Goal: Task Accomplishment & Management: Manage account settings

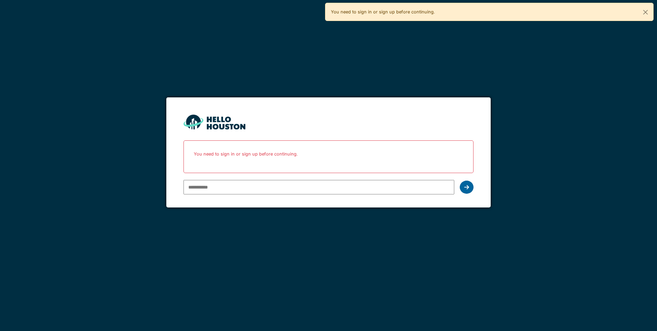
type input "*********"
click at [319, 187] on icon at bounding box center [466, 186] width 5 height 5
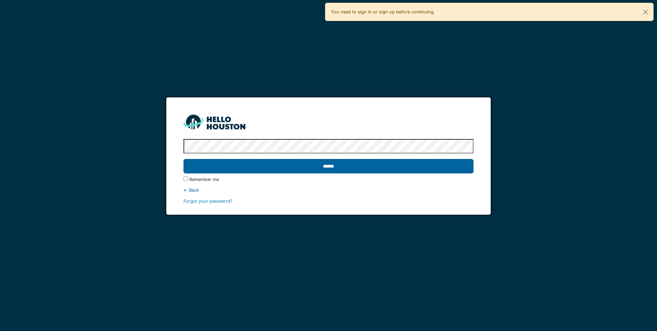
click at [242, 169] on input "******" at bounding box center [329, 166] width 290 height 14
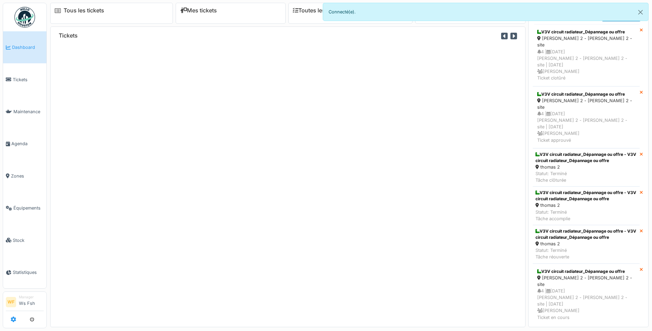
click at [11, 320] on icon at bounding box center [13, 318] width 5 height 5
click at [14, 322] on icon at bounding box center [13, 318] width 5 height 5
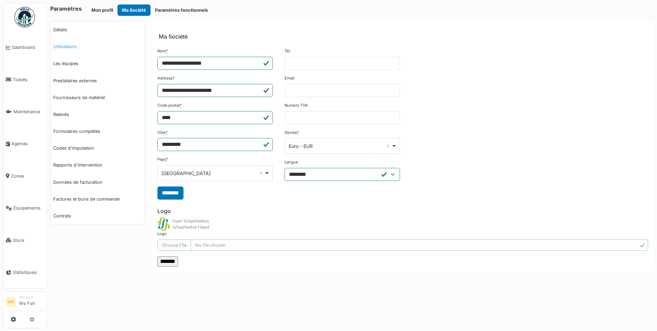
click at [71, 46] on link "Utilisateurs" at bounding box center [98, 46] width 94 height 17
select select "***"
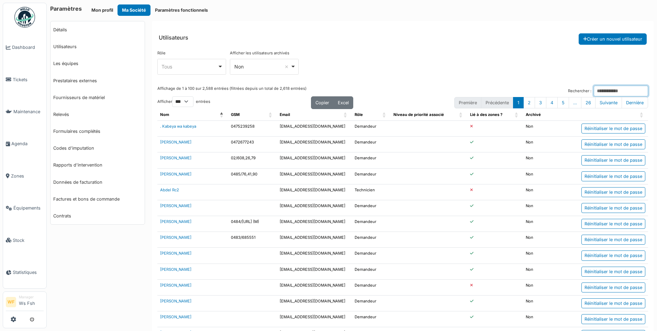
click at [594, 90] on input "Rechercher :" at bounding box center [621, 91] width 54 height 11
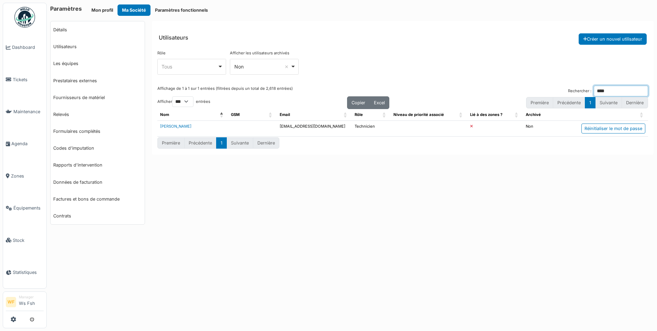
type input "**********"
click at [168, 128] on link "[PERSON_NAME]" at bounding box center [175, 126] width 31 height 5
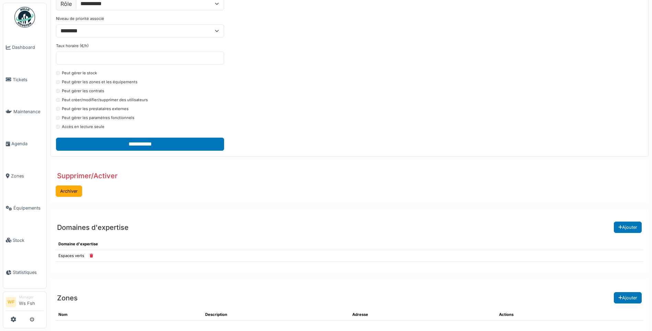
scroll to position [173, 0]
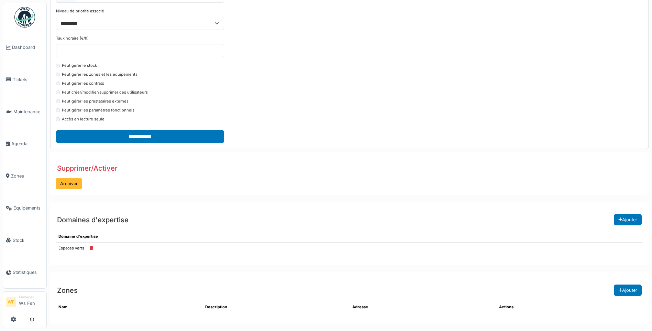
click at [70, 184] on button "Archiver" at bounding box center [69, 183] width 26 height 11
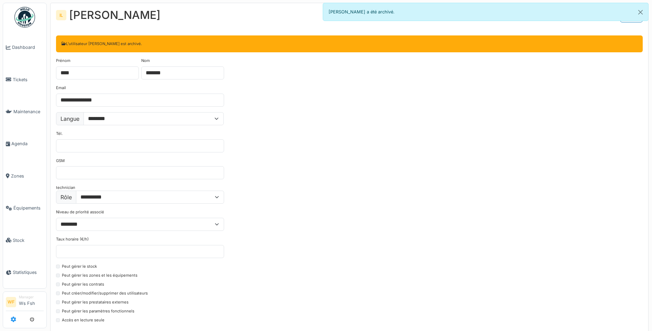
click at [12, 319] on icon at bounding box center [13, 318] width 5 height 5
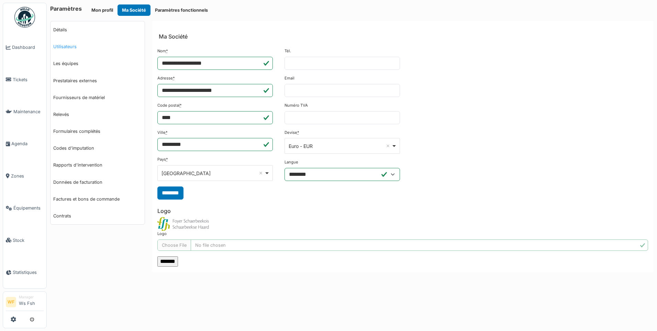
click at [62, 44] on link "Utilisateurs" at bounding box center [98, 46] width 94 height 17
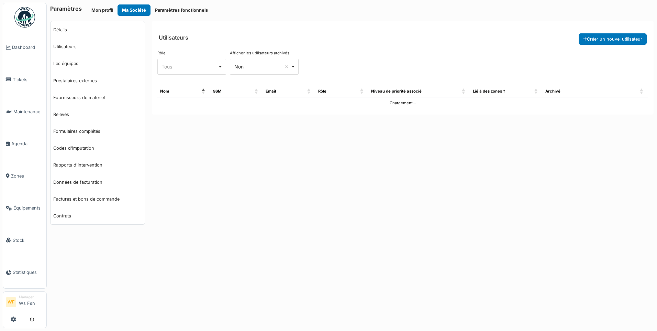
select select "***"
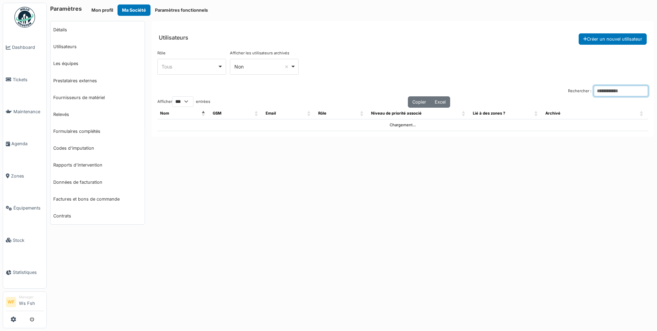
click at [618, 93] on input "Rechercher :" at bounding box center [621, 91] width 54 height 11
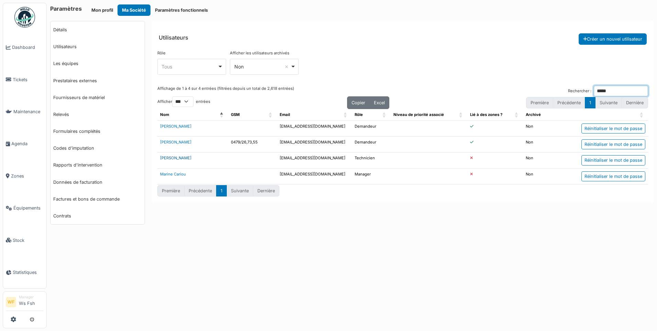
type input "*****"
click at [175, 157] on link "[PERSON_NAME]" at bounding box center [175, 157] width 31 height 5
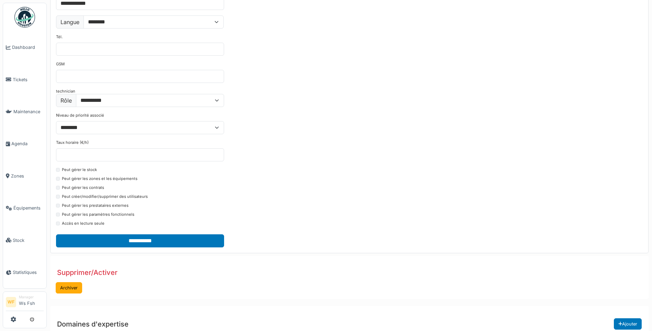
scroll to position [173, 0]
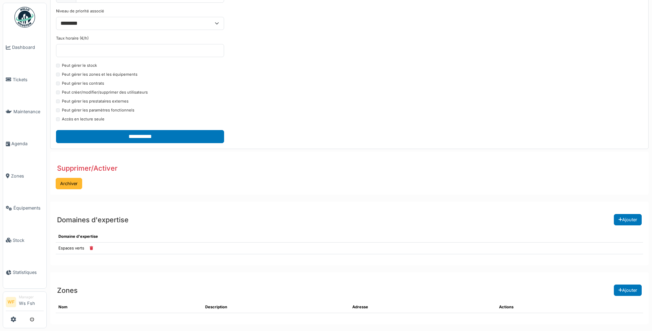
click at [67, 185] on button "Archiver" at bounding box center [69, 183] width 26 height 11
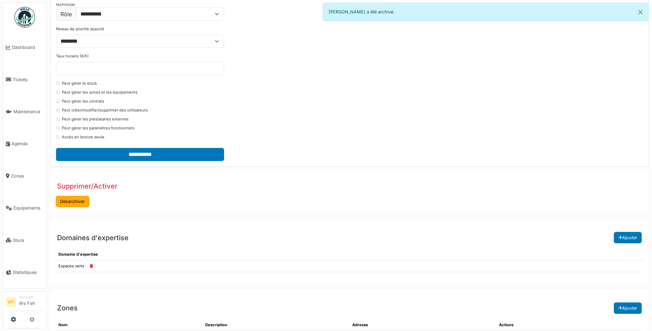
scroll to position [201, 0]
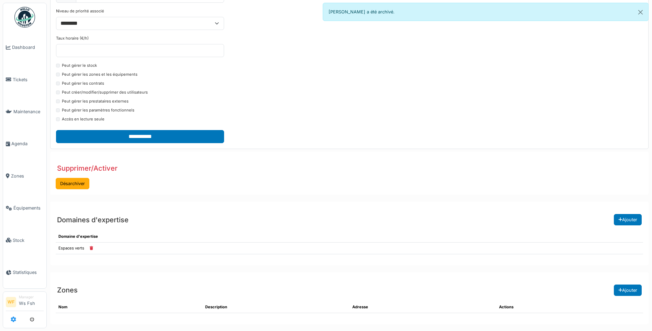
click at [12, 320] on icon at bounding box center [13, 318] width 5 height 5
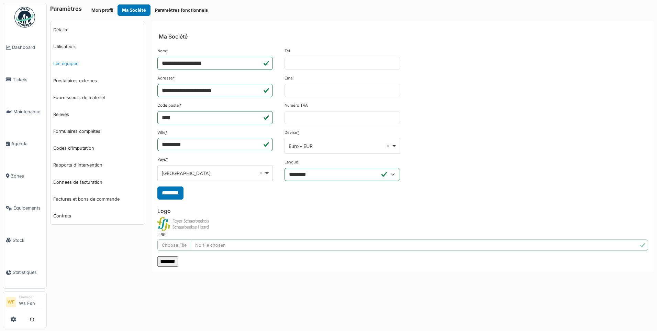
click at [66, 63] on link "Les équipes" at bounding box center [98, 63] width 94 height 17
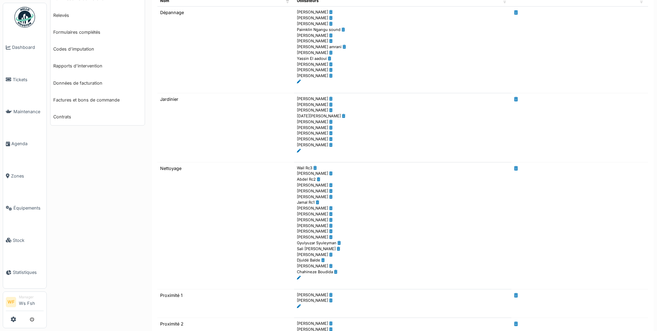
scroll to position [103, 0]
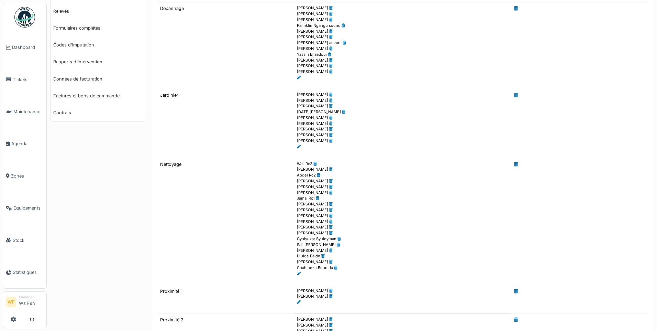
click at [329, 123] on icon at bounding box center [330, 124] width 3 height 4
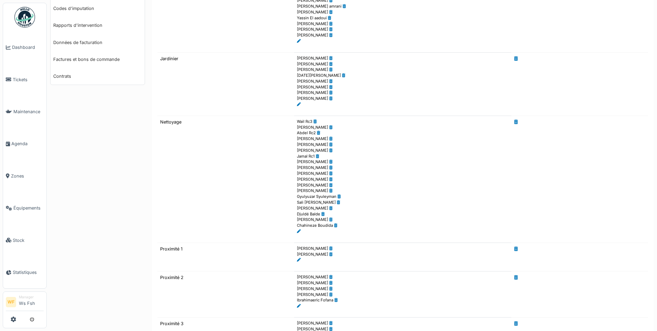
scroll to position [137, 0]
click at [329, 90] on icon at bounding box center [330, 89] width 3 height 4
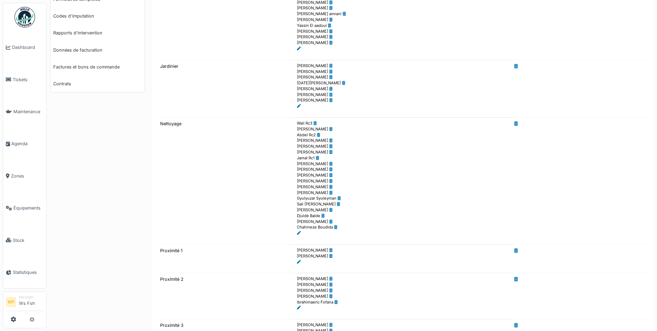
scroll to position [172, 0]
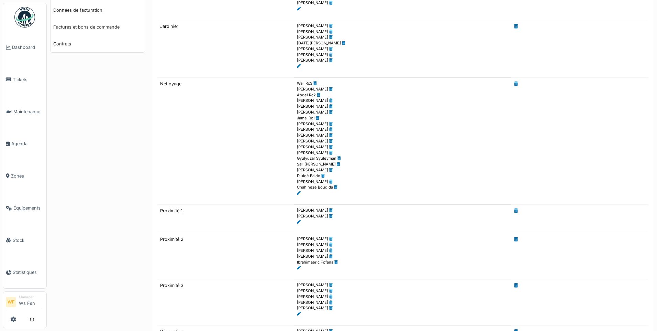
click at [329, 55] on icon at bounding box center [330, 55] width 3 height 4
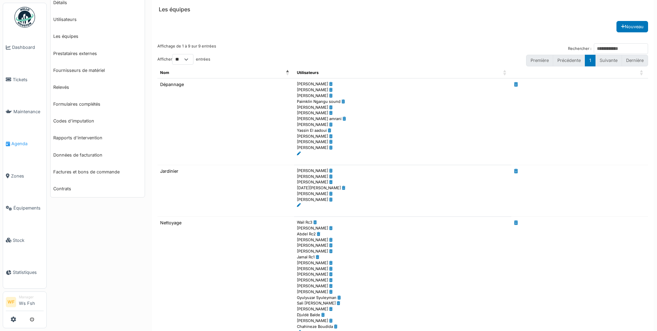
scroll to position [0, 0]
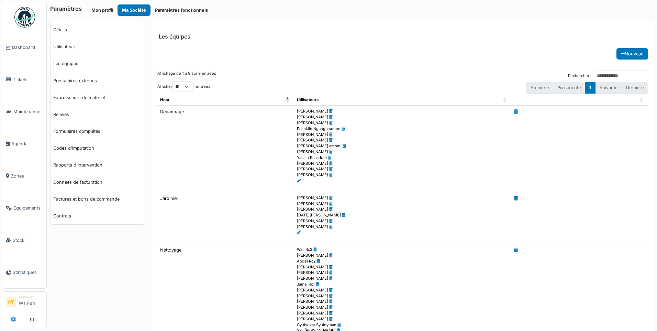
click at [14, 321] on icon at bounding box center [13, 318] width 5 height 5
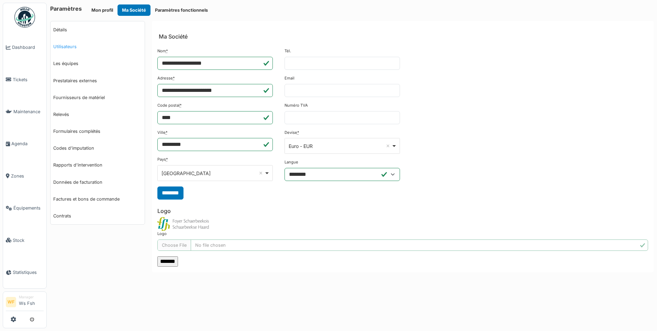
click at [66, 48] on link "Utilisateurs" at bounding box center [98, 46] width 94 height 17
select select "***"
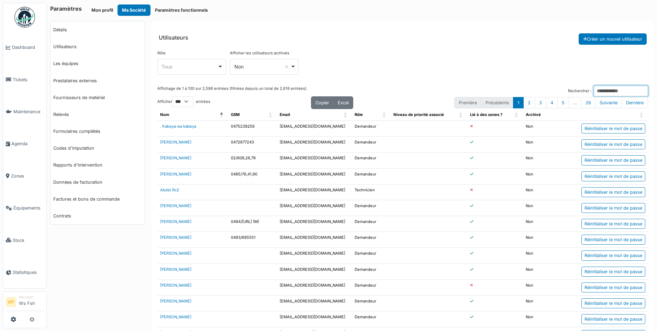
click at [597, 91] on input "Rechercher :" at bounding box center [621, 91] width 54 height 11
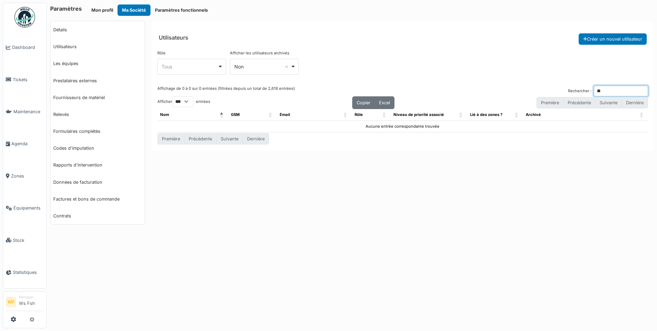
type input "*"
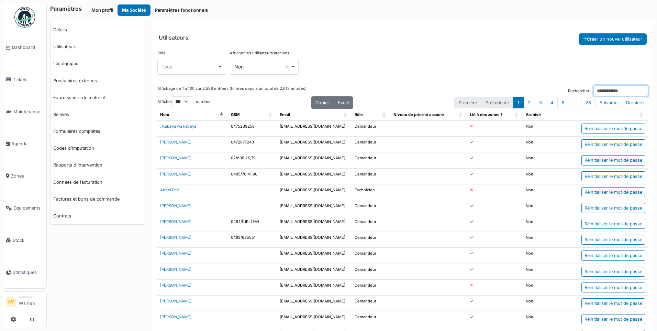
click at [594, 90] on input "Rechercher :" at bounding box center [621, 91] width 54 height 11
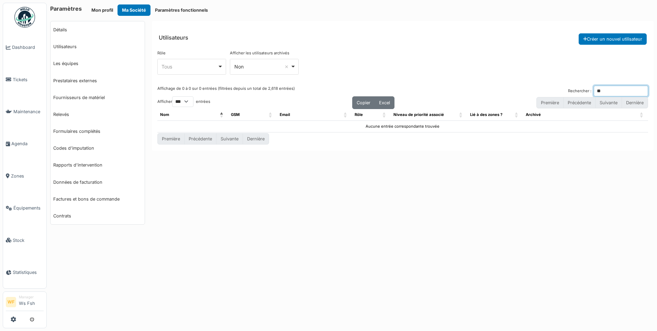
type input "*"
